Goal: Communication & Community: Answer question/provide support

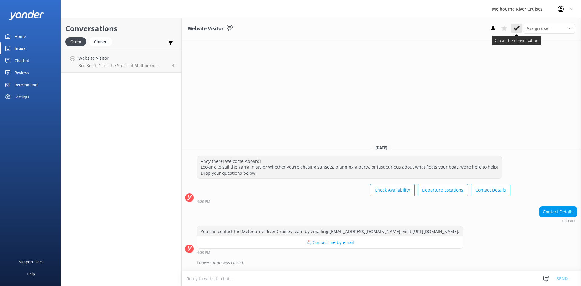
click at [518, 28] on icon at bounding box center [516, 28] width 6 height 6
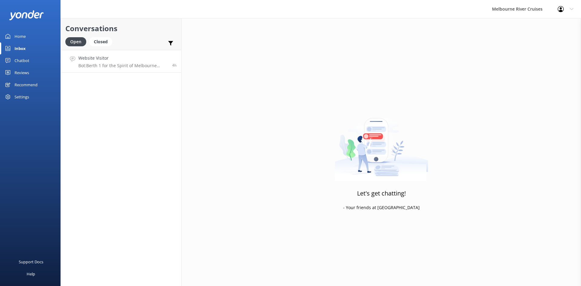
click at [133, 63] on p "Bot: Berth 1 for the Spirit of Melbourne Dinner Cruise is located at [GEOGRAPHI…" at bounding box center [122, 65] width 89 height 5
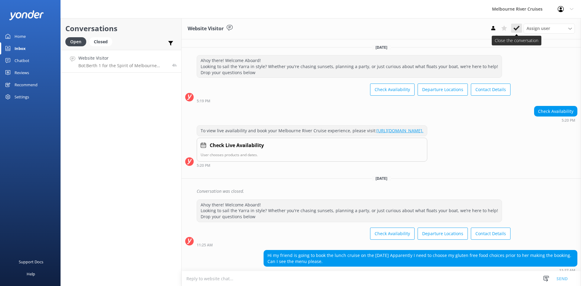
click at [520, 26] on button at bounding box center [516, 28] width 11 height 9
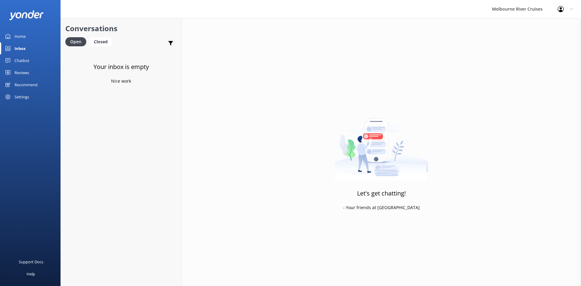
click at [9, 34] on link "Home" at bounding box center [30, 36] width 60 height 12
